Goal: Task Accomplishment & Management: Use online tool/utility

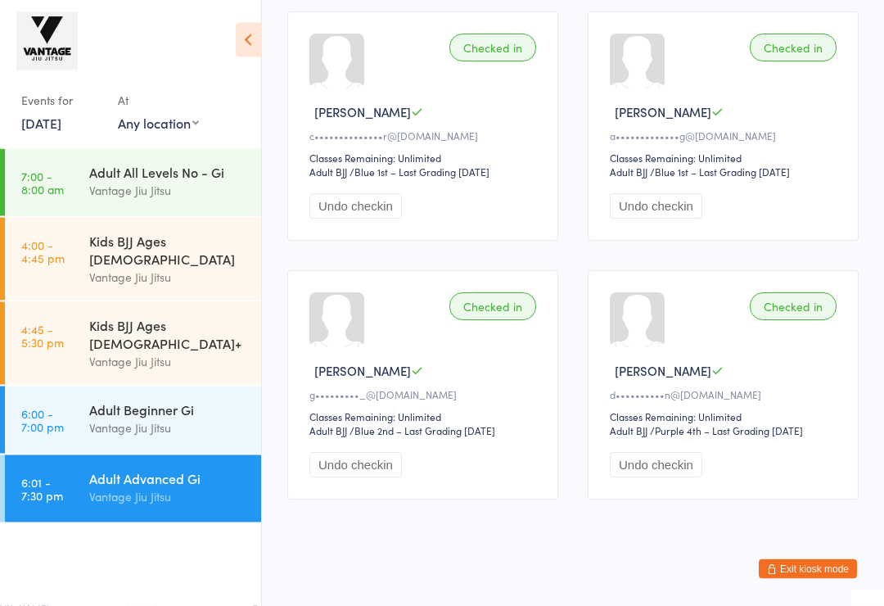
scroll to position [285, 0]
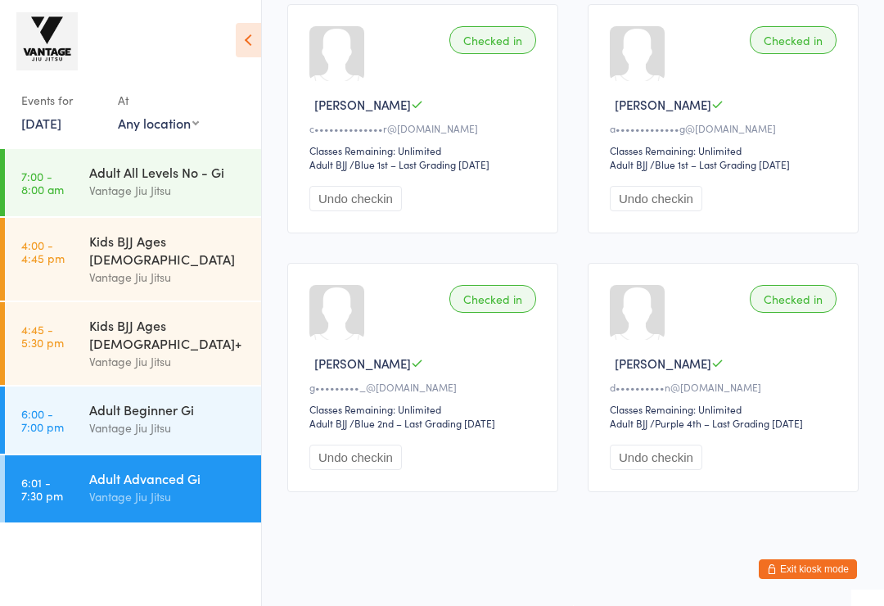
click at [47, 128] on link "[DATE]" at bounding box center [41, 123] width 40 height 18
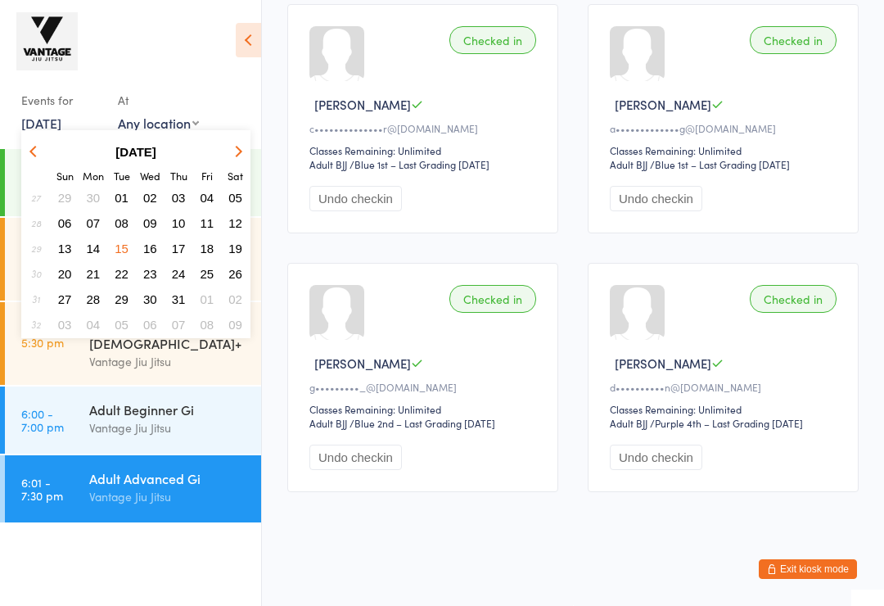
click at [219, 151] on button "[DATE]" at bounding box center [136, 152] width 168 height 22
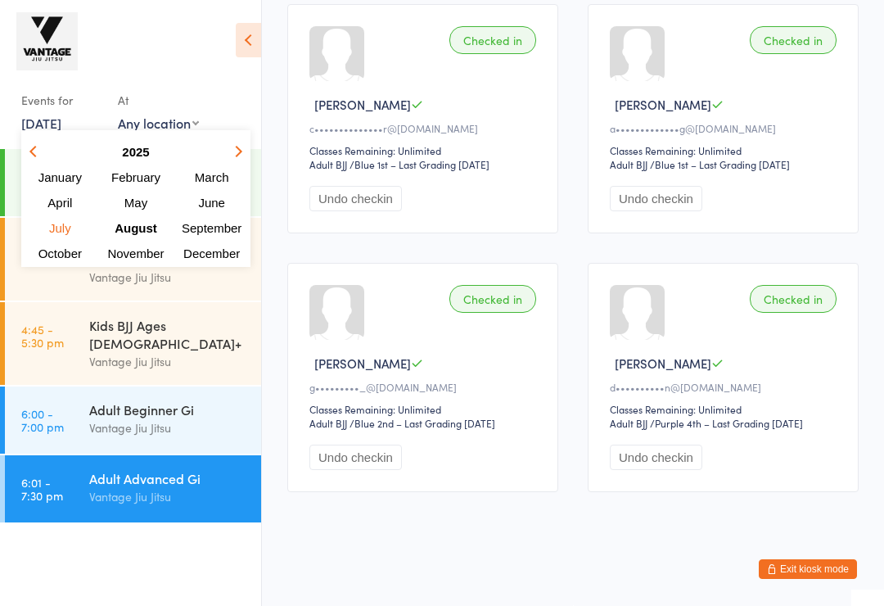
click at [125, 228] on span "August" at bounding box center [136, 228] width 43 height 14
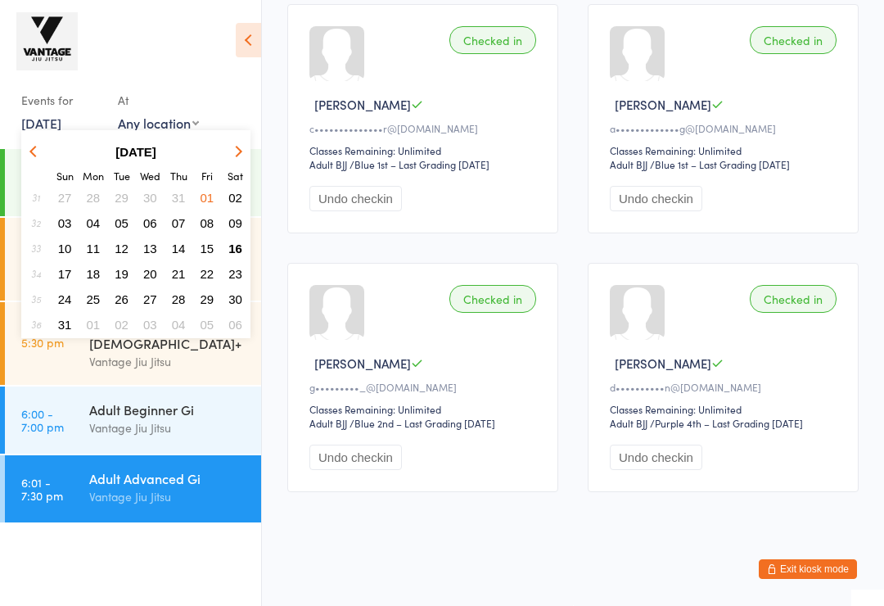
click at [229, 252] on span "16" at bounding box center [235, 248] width 14 height 14
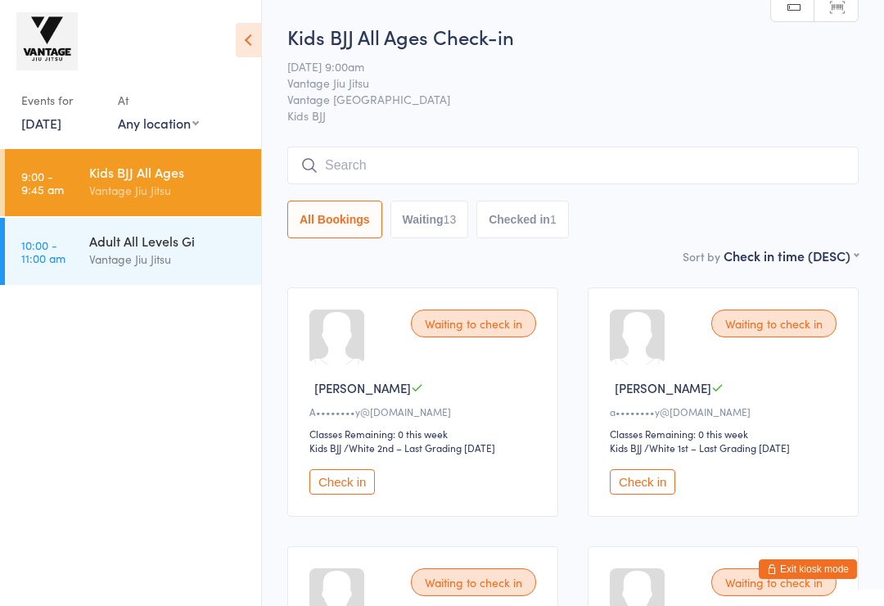
click at [165, 268] on div "Vantage Jiu Jitsu" at bounding box center [168, 259] width 158 height 19
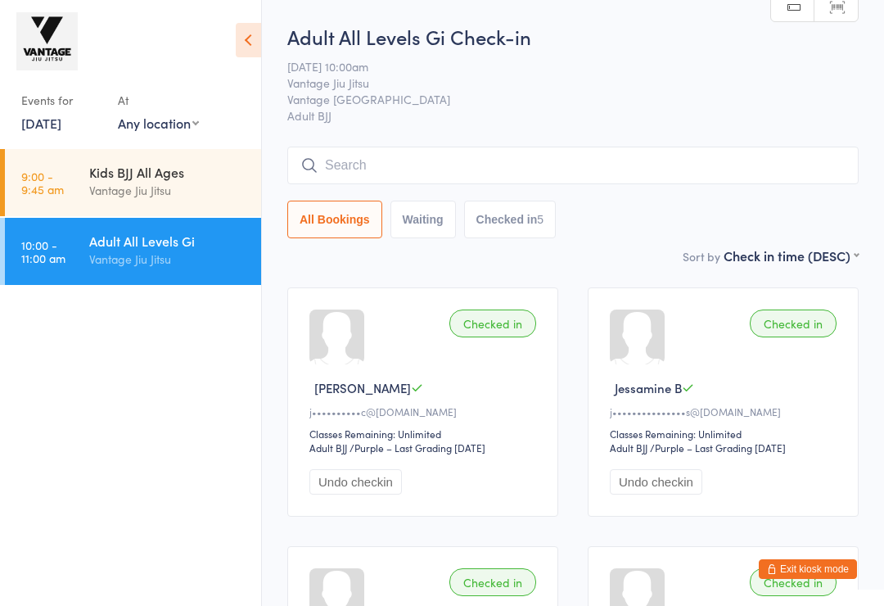
click at [542, 155] on input "search" at bounding box center [572, 166] width 571 height 38
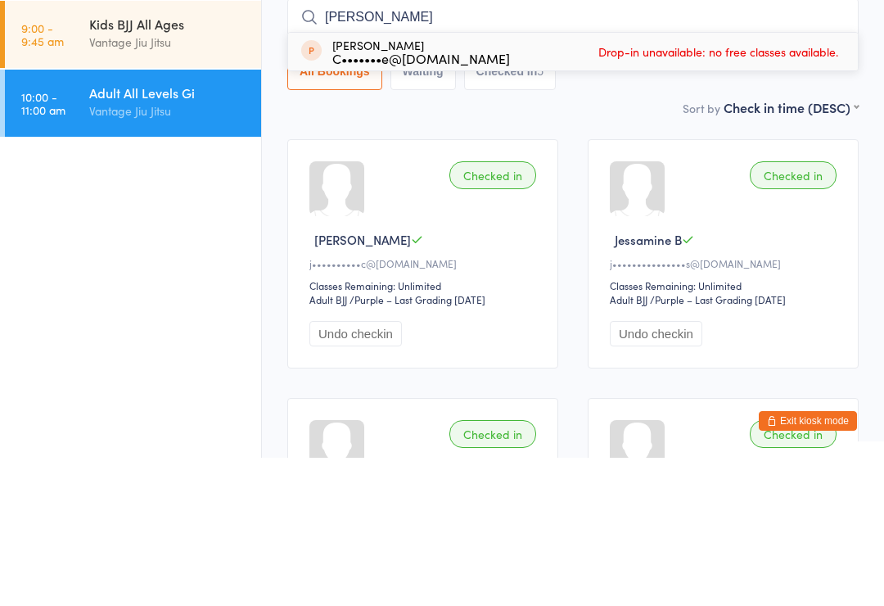
type input "[PERSON_NAME]"
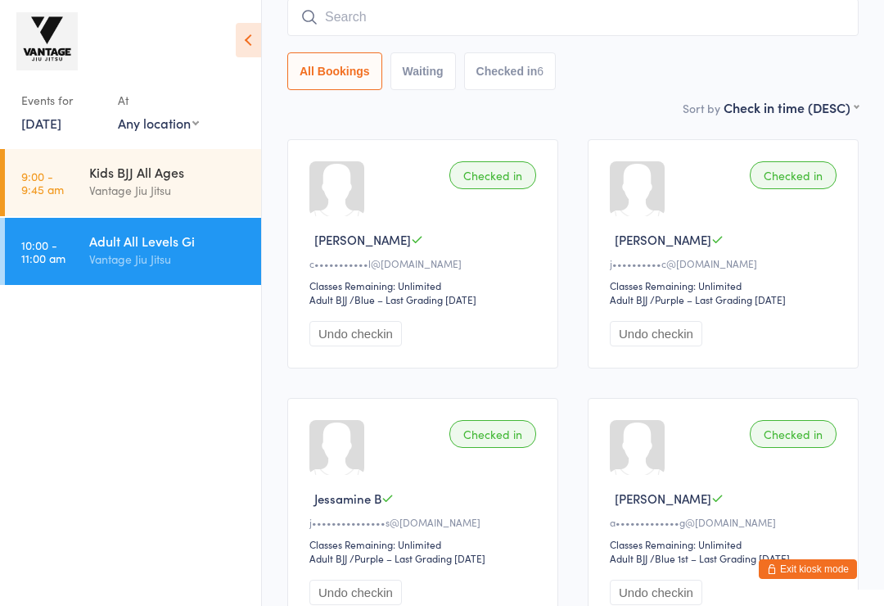
click at [407, 35] on input "search" at bounding box center [572, 17] width 571 height 38
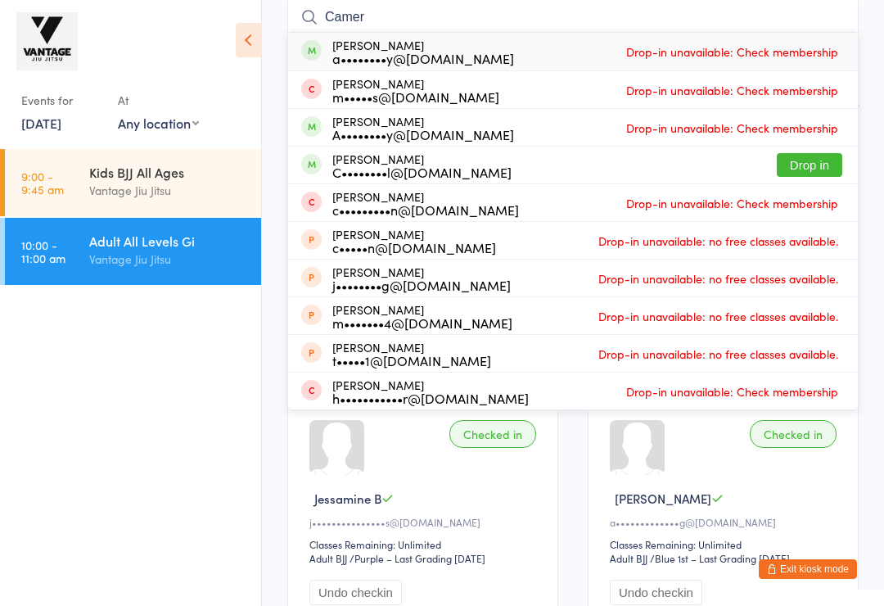
type input "Camer"
click at [816, 167] on button "Drop in" at bounding box center [809, 165] width 65 height 24
